Goal: Book appointment/travel/reservation

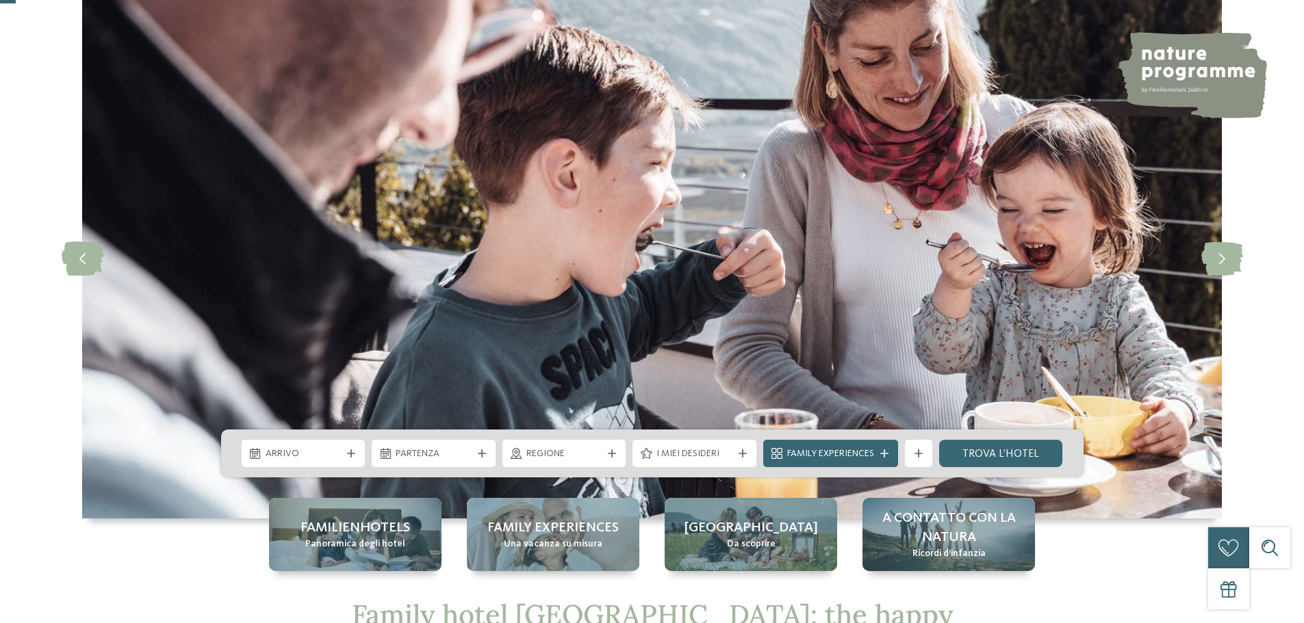
scroll to position [137, 0]
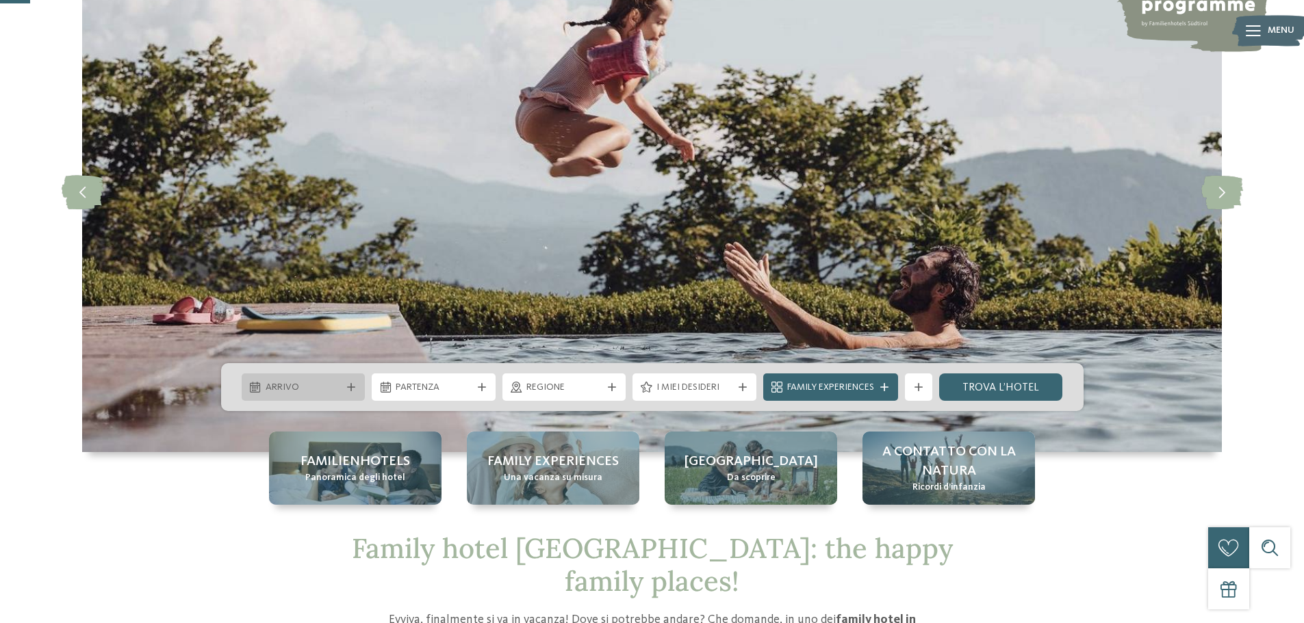
click at [319, 383] on span "Arrivo" at bounding box center [304, 388] width 76 height 14
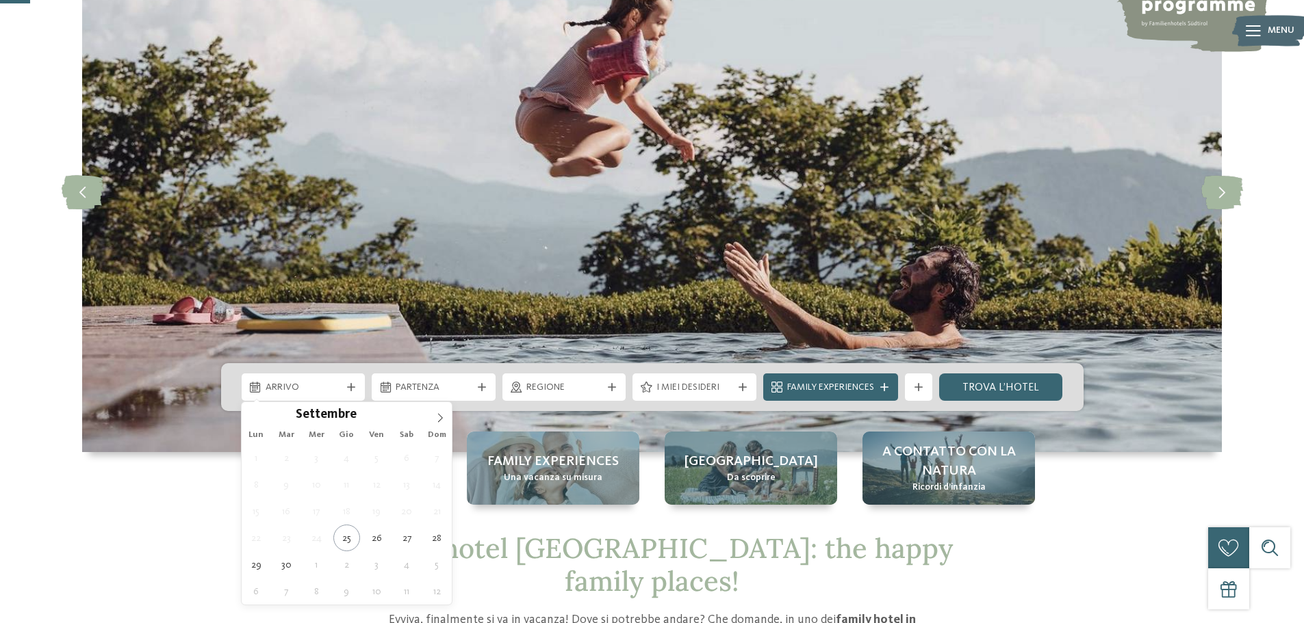
click at [439, 426] on div "Lun Mar Mer Gio Ven Sab Dom" at bounding box center [347, 435] width 211 height 19
click at [438, 422] on icon at bounding box center [440, 418] width 10 height 10
type div "[DATE]"
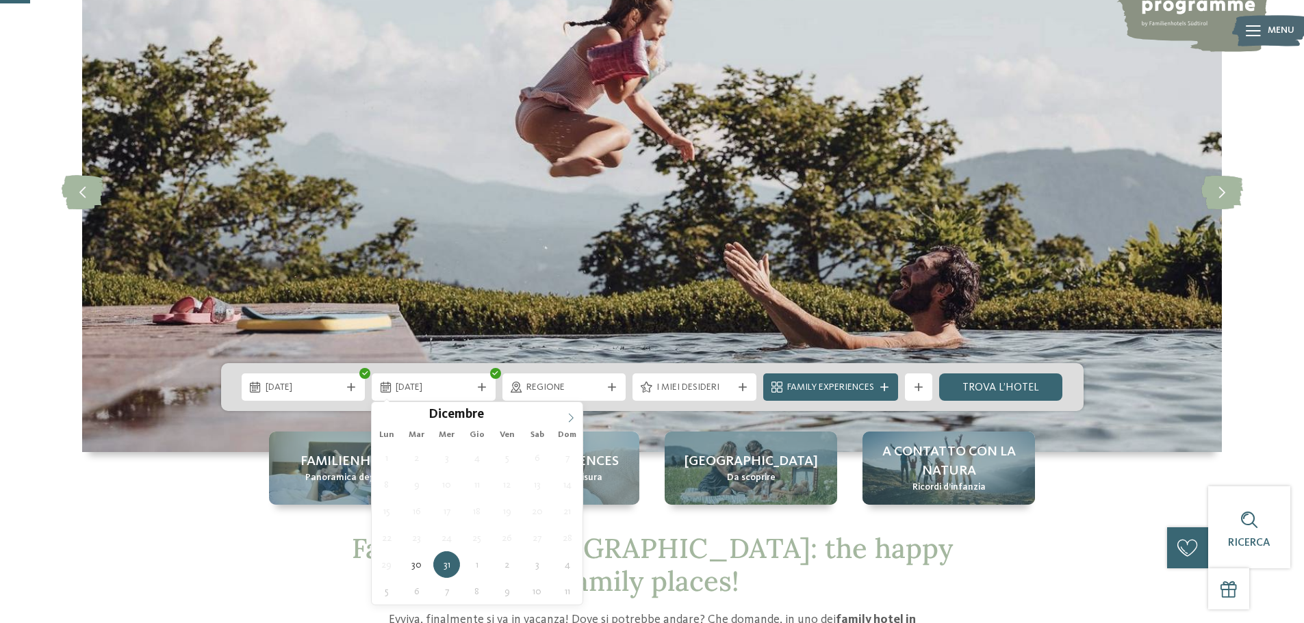
type input "****"
click at [569, 413] on icon at bounding box center [571, 418] width 10 height 10
type div "[DATE]"
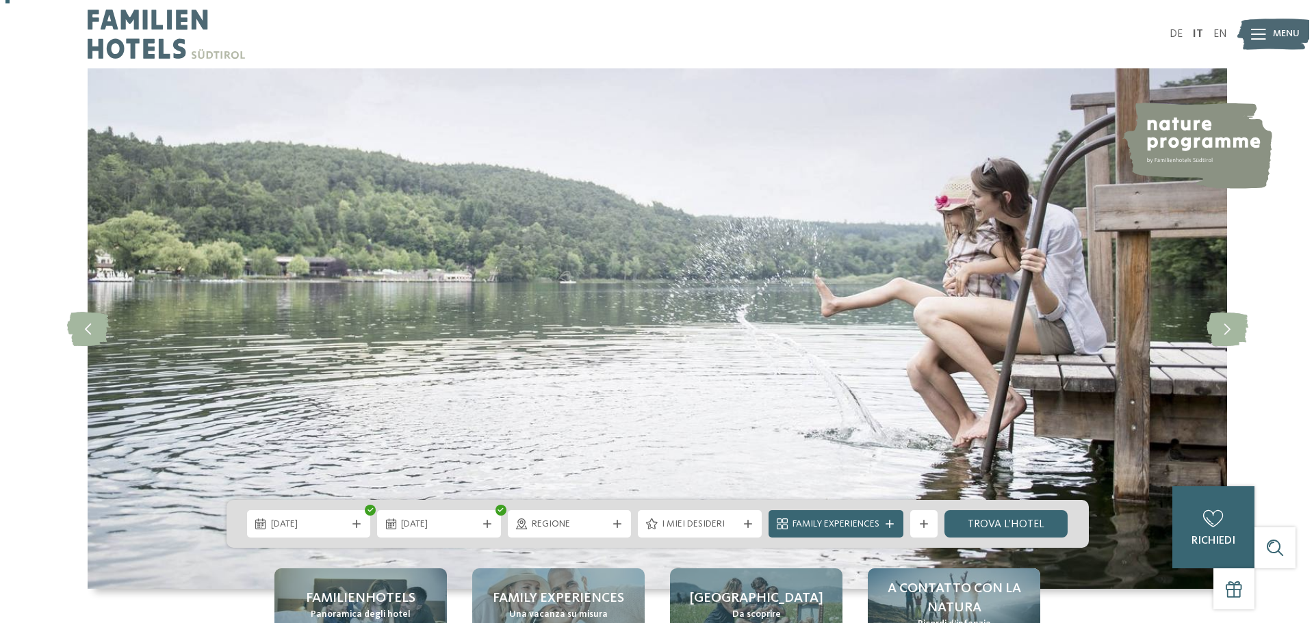
scroll to position [205, 0]
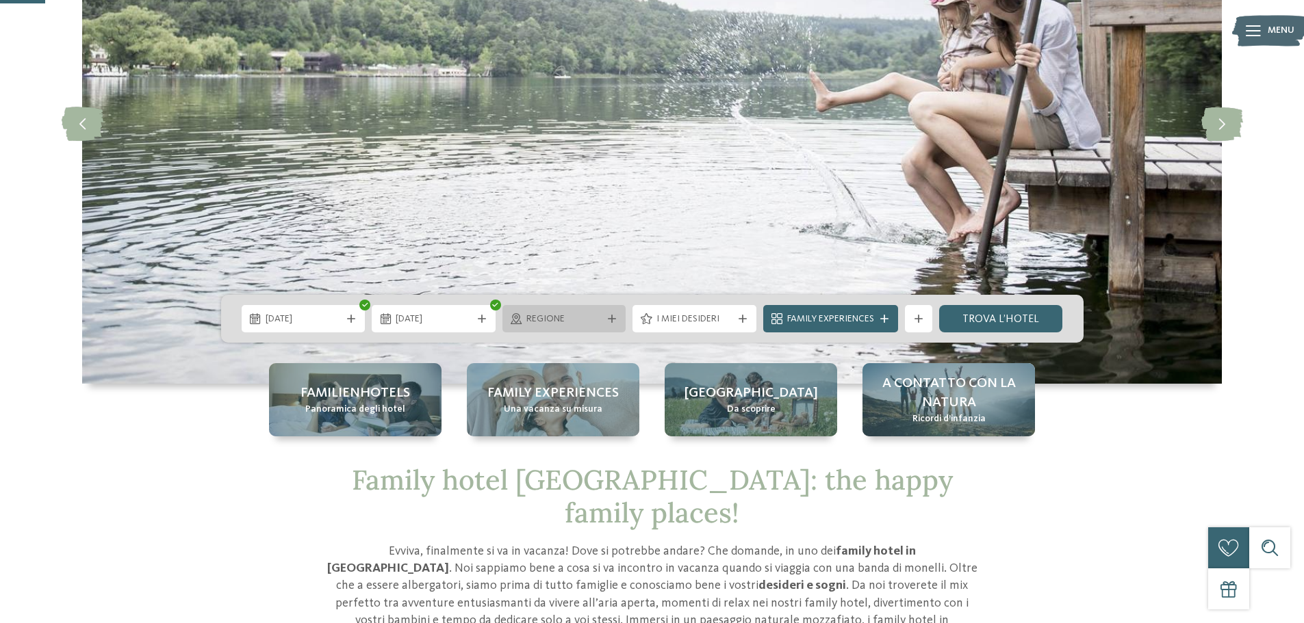
click at [558, 322] on span "Regione" at bounding box center [564, 320] width 76 height 14
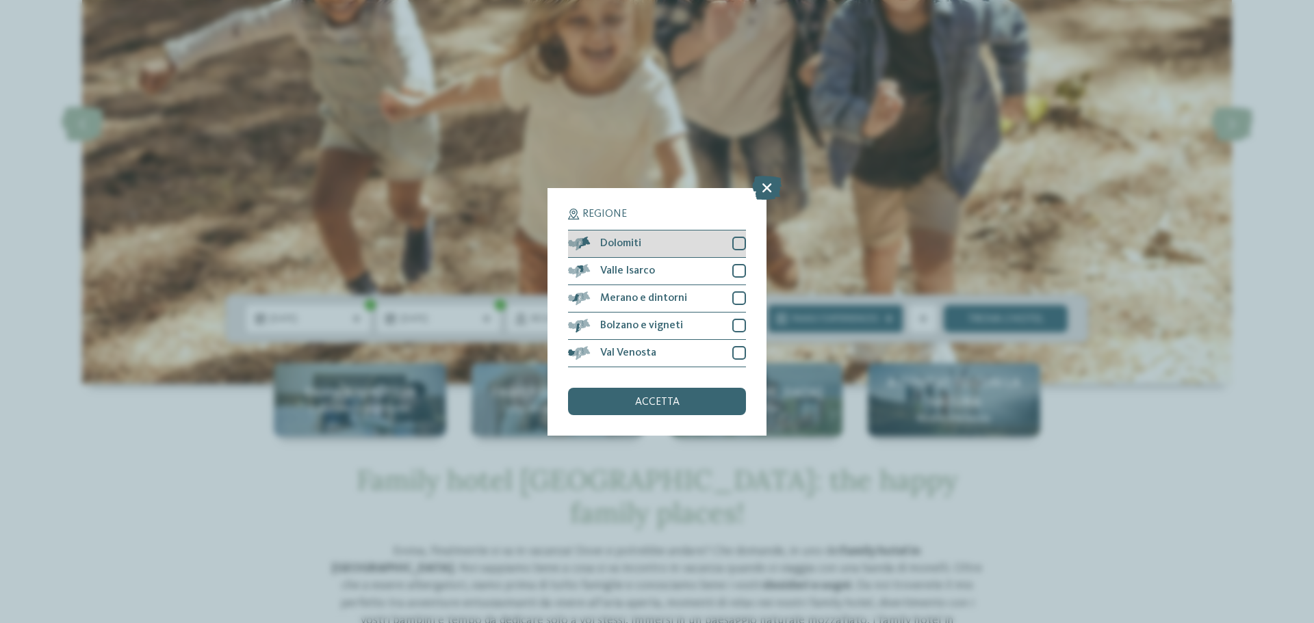
click at [743, 245] on div at bounding box center [739, 244] width 14 height 14
click at [737, 356] on div at bounding box center [739, 353] width 14 height 14
click at [738, 320] on div at bounding box center [739, 326] width 14 height 14
click at [734, 346] on div "Val Venosta" at bounding box center [657, 353] width 178 height 27
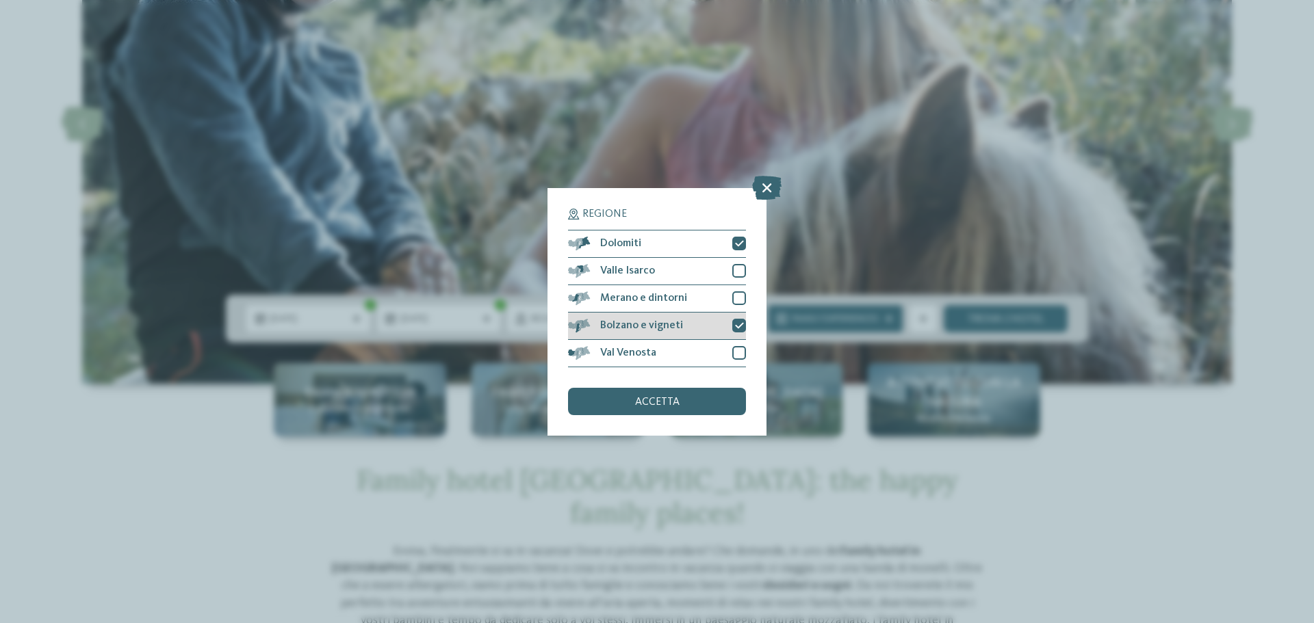
click at [738, 323] on icon at bounding box center [739, 326] width 9 height 8
click at [656, 400] on span "accetta" at bounding box center [657, 402] width 44 height 11
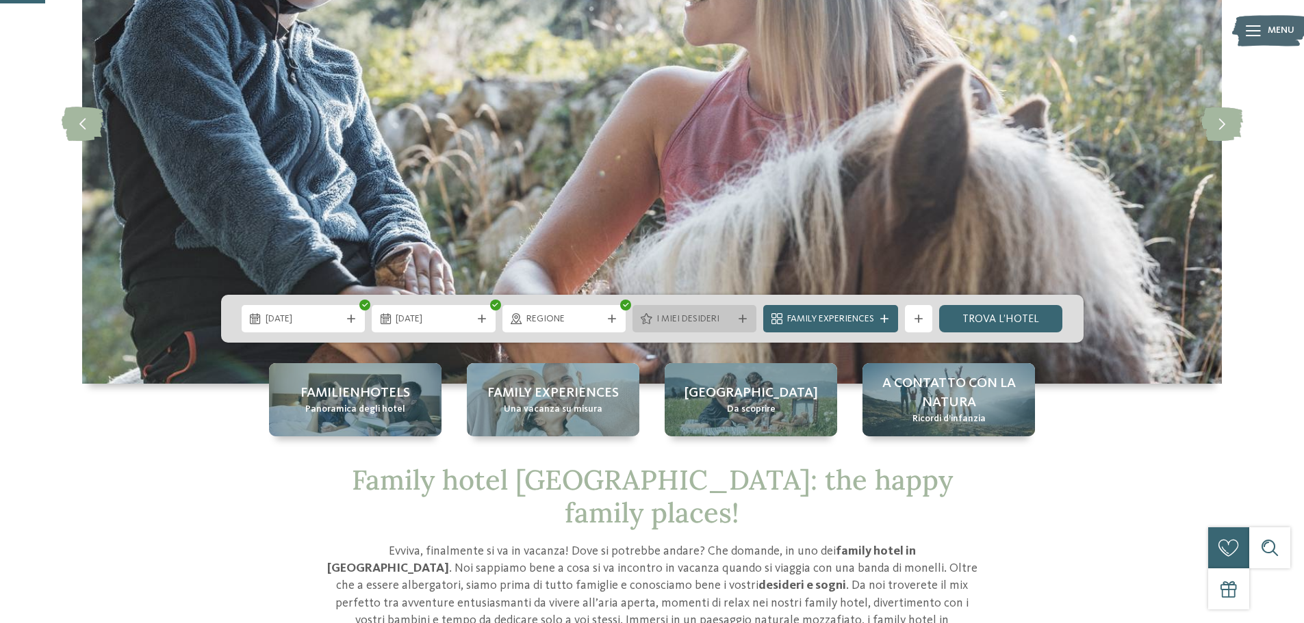
click at [710, 318] on span "I miei desideri" at bounding box center [694, 320] width 76 height 14
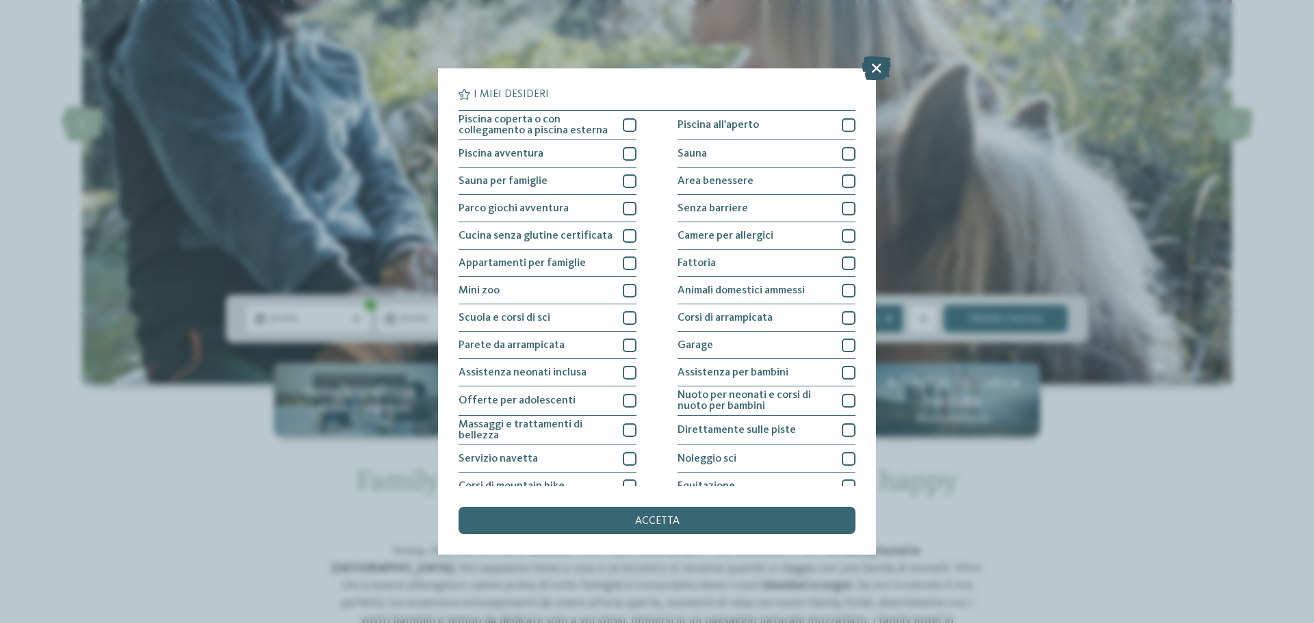
click at [884, 60] on icon at bounding box center [876, 68] width 29 height 24
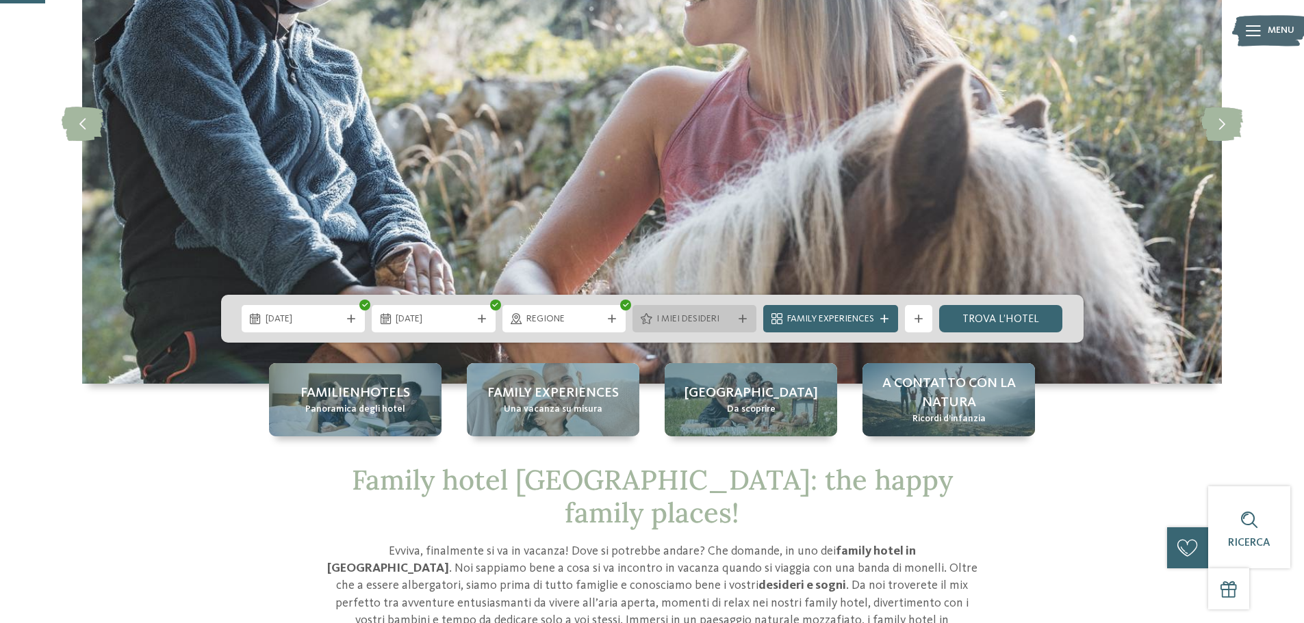
click at [723, 322] on span "I miei desideri" at bounding box center [694, 320] width 76 height 14
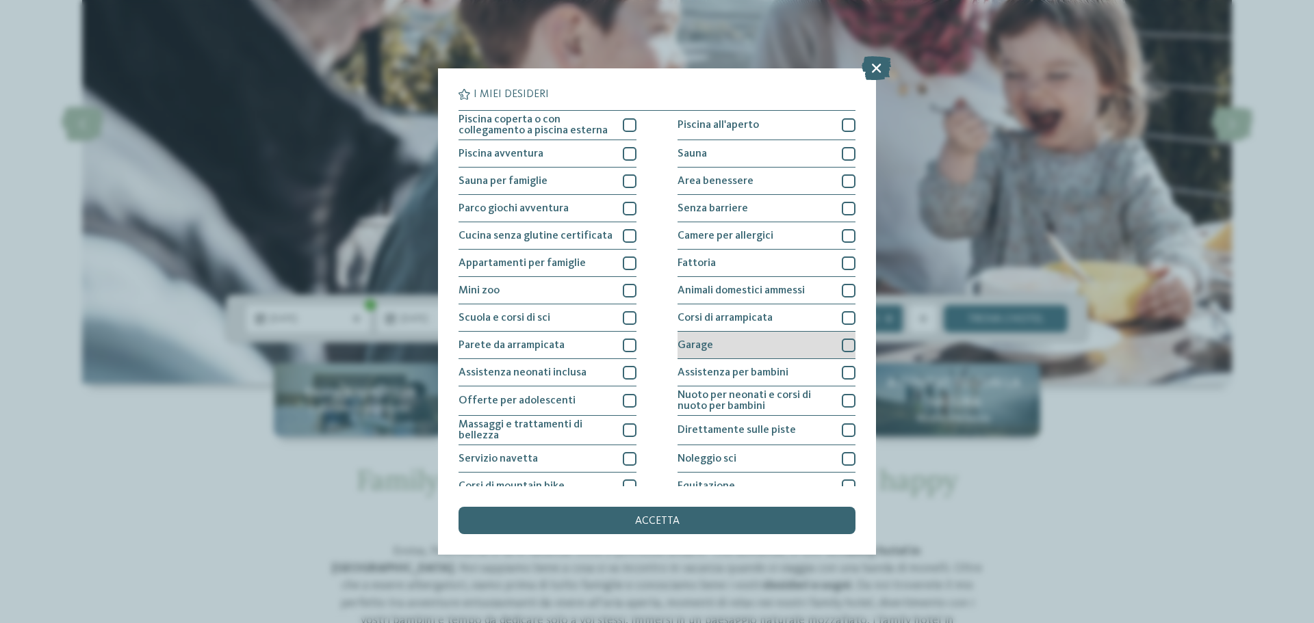
click at [719, 353] on div "Garage" at bounding box center [767, 345] width 178 height 27
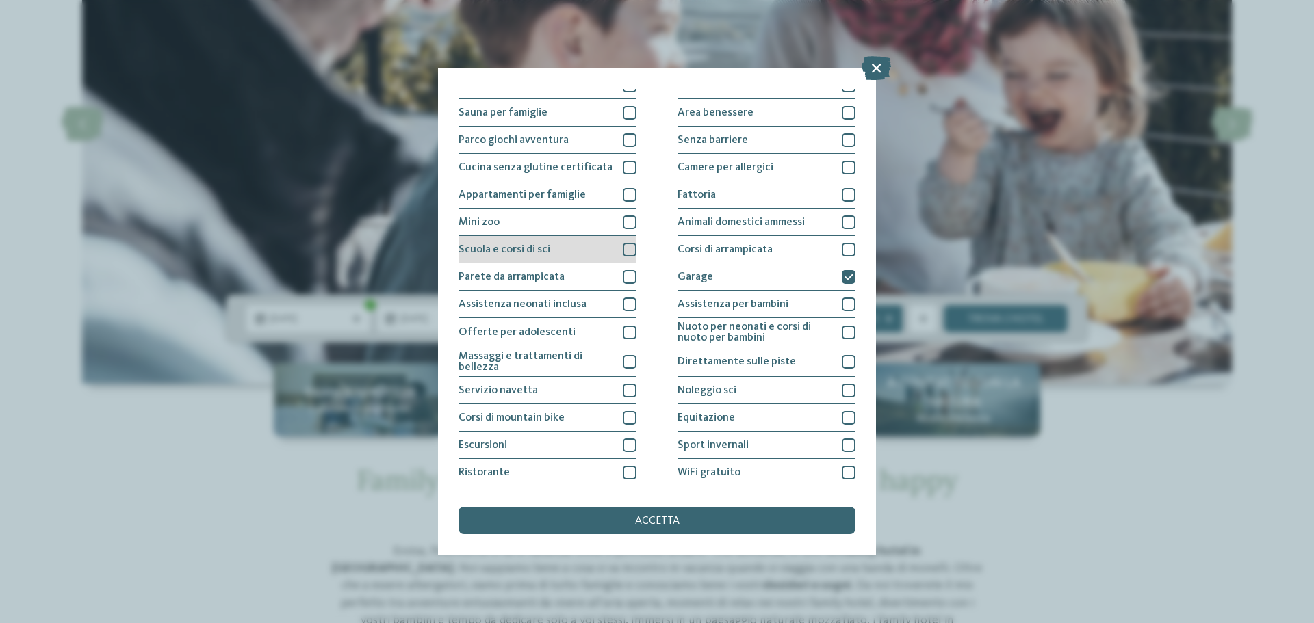
scroll to position [96, 0]
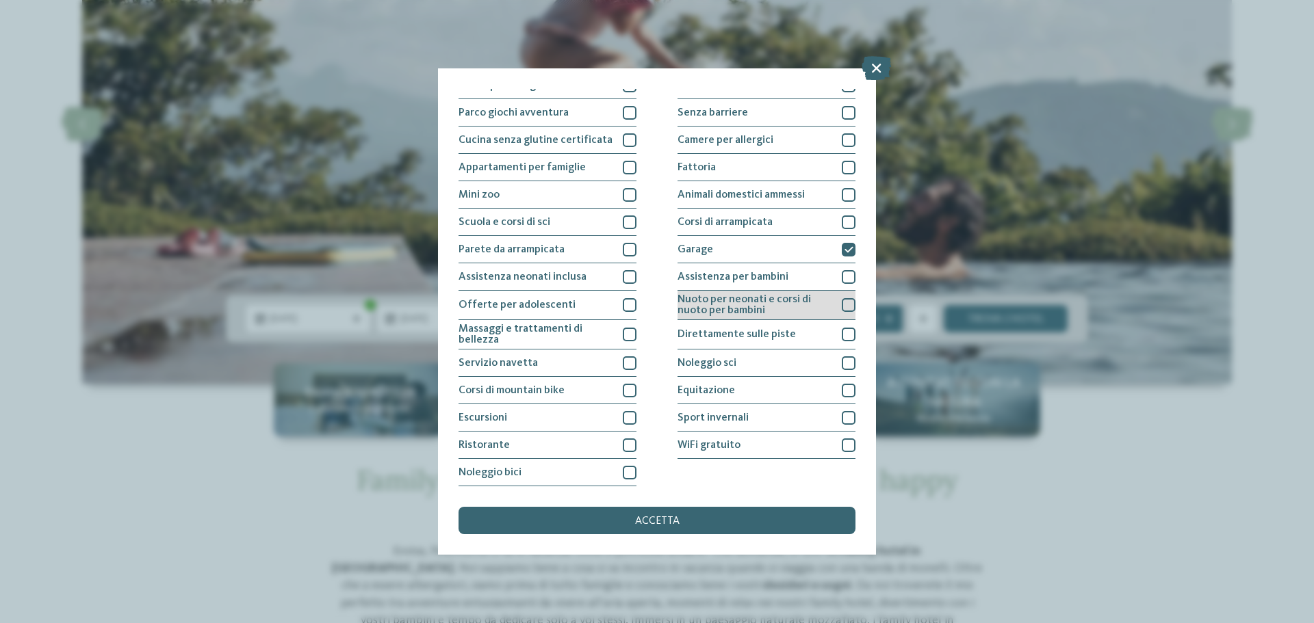
click at [842, 305] on div at bounding box center [849, 305] width 14 height 14
click at [842, 270] on div at bounding box center [849, 277] width 14 height 14
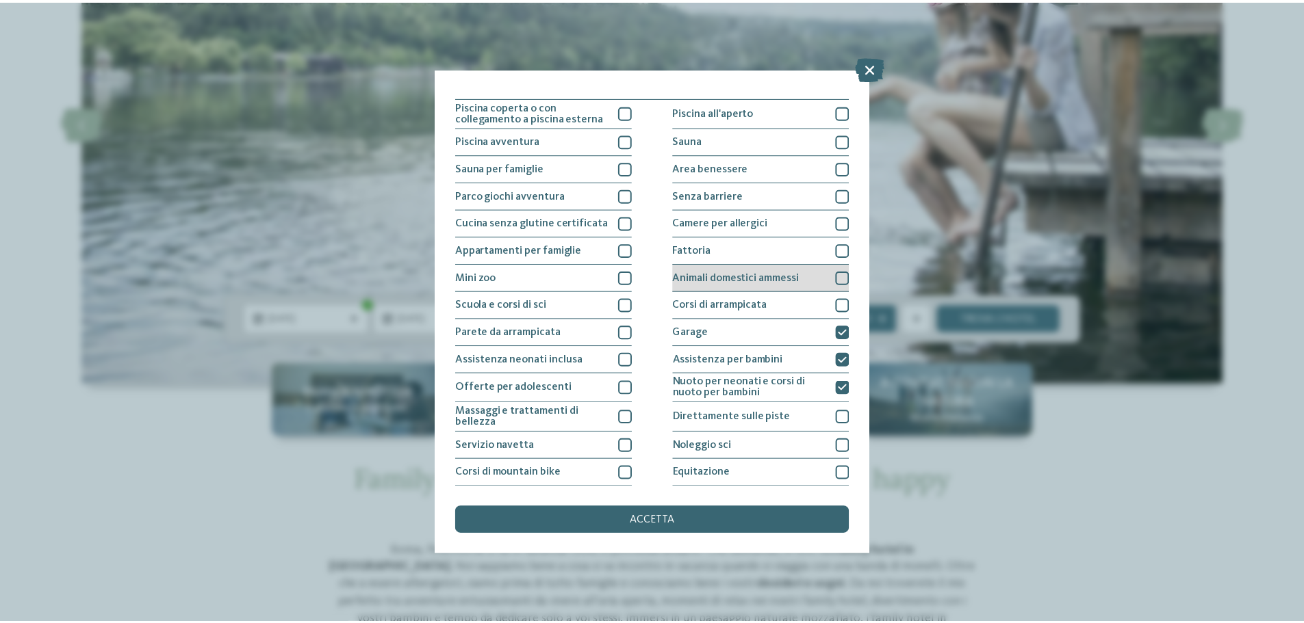
scroll to position [0, 0]
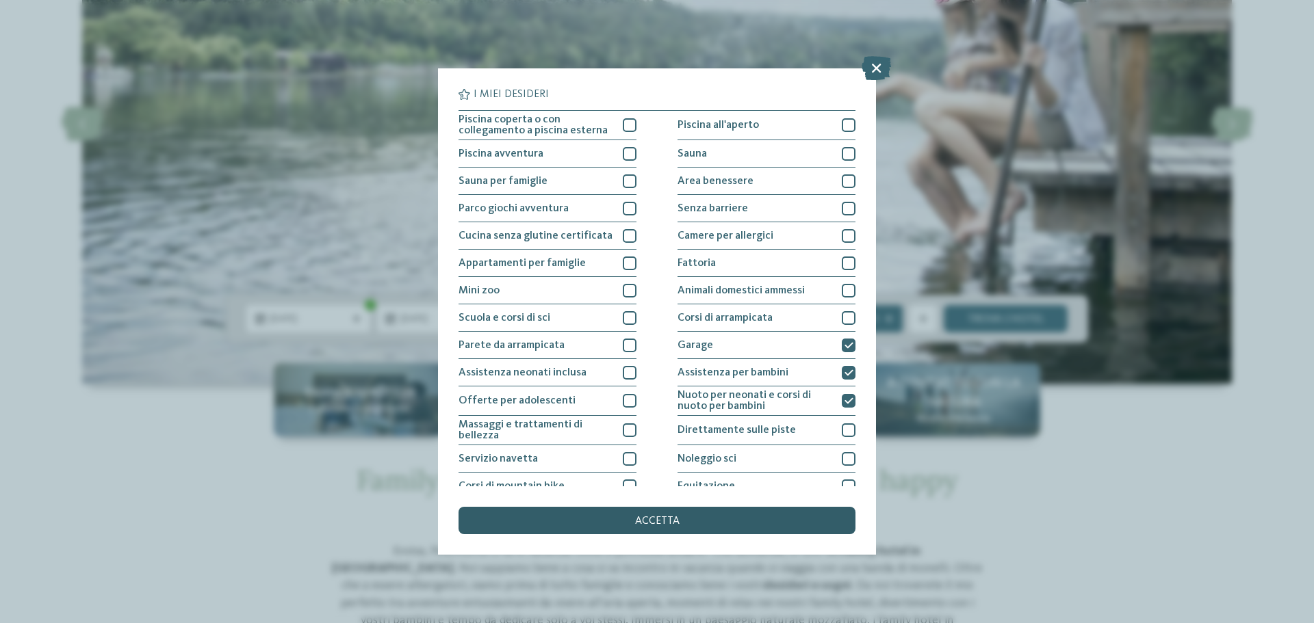
click at [649, 513] on div "accetta" at bounding box center [657, 520] width 397 height 27
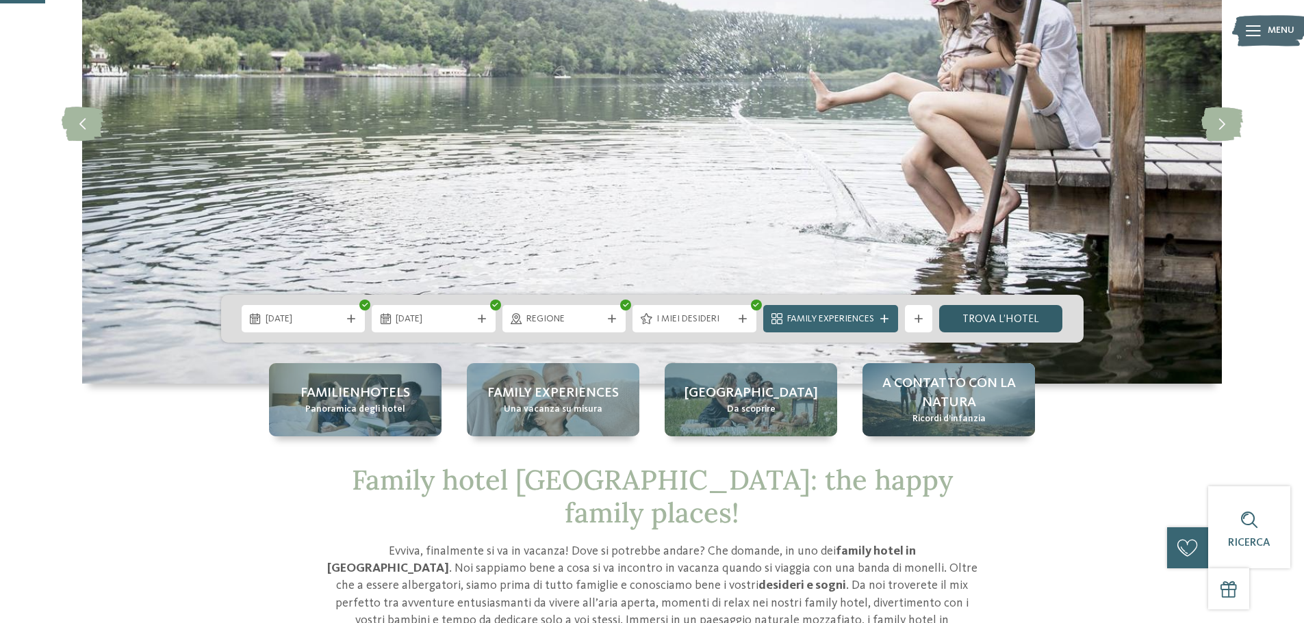
click at [1032, 315] on link "trova l’hotel" at bounding box center [1001, 318] width 124 height 27
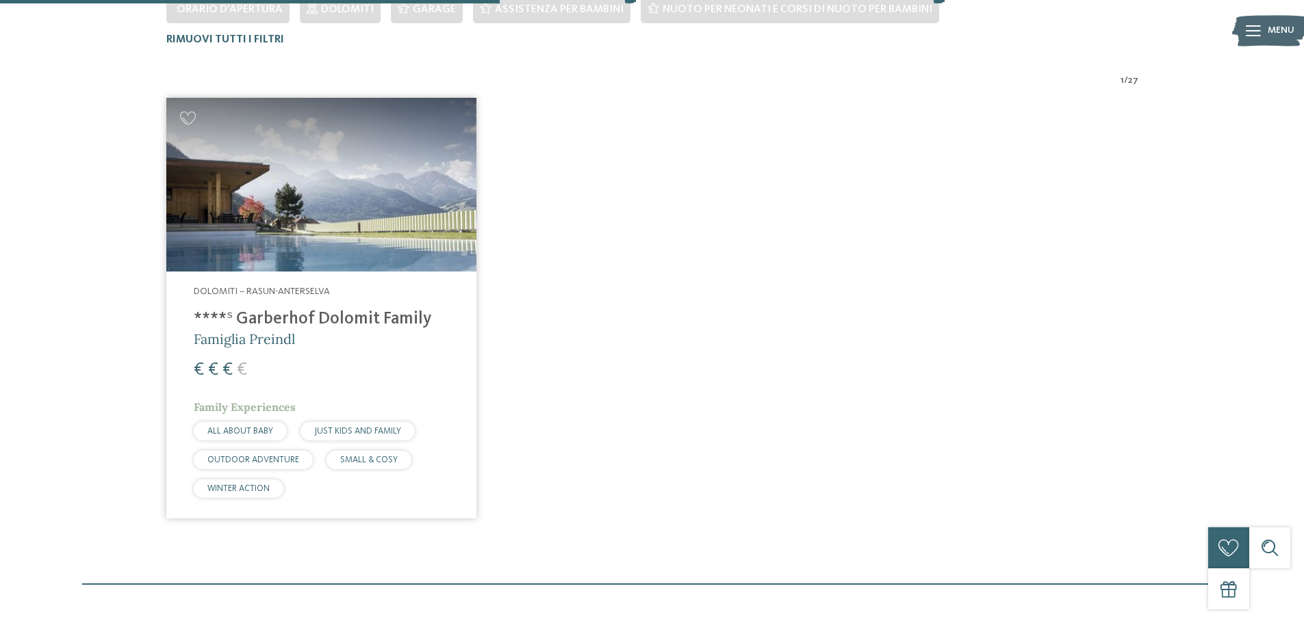
scroll to position [449, 0]
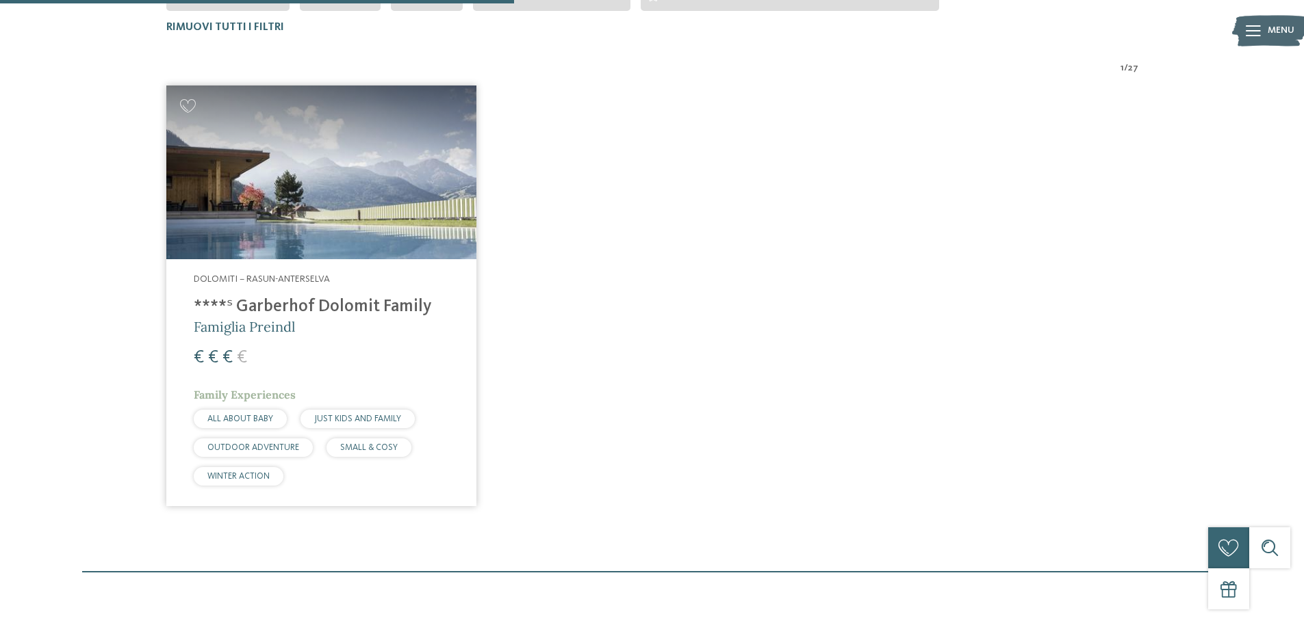
click at [262, 302] on h4 "****ˢ Garberhof Dolomit Family" at bounding box center [321, 307] width 255 height 21
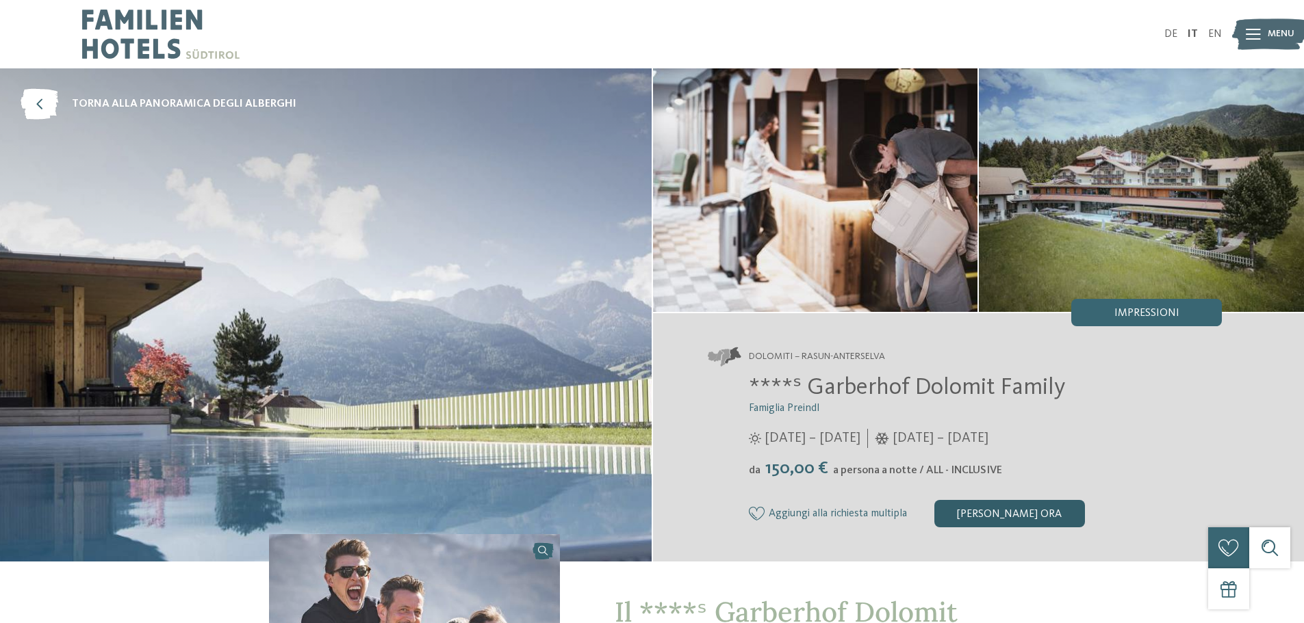
click at [981, 517] on div "[PERSON_NAME] ora" at bounding box center [1009, 513] width 151 height 27
drag, startPoint x: 806, startPoint y: 385, endPoint x: 1060, endPoint y: 385, distance: 253.9
click at [1060, 385] on span "****ˢ Garberhof Dolomit Family" at bounding box center [907, 388] width 316 height 24
copy span "Garberhof Dolomit Family"
